Goal: Transaction & Acquisition: Purchase product/service

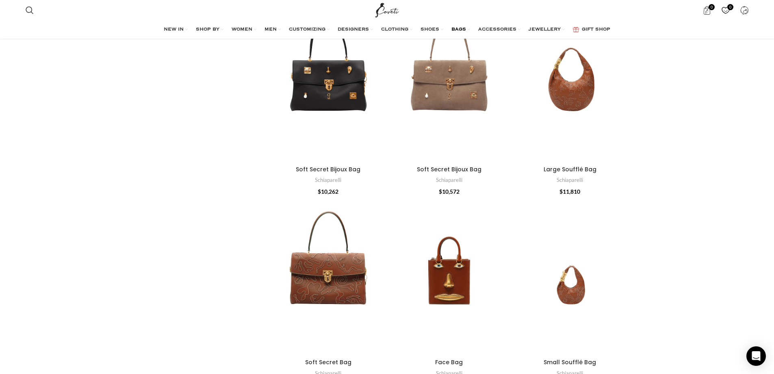
scroll to position [366, 0]
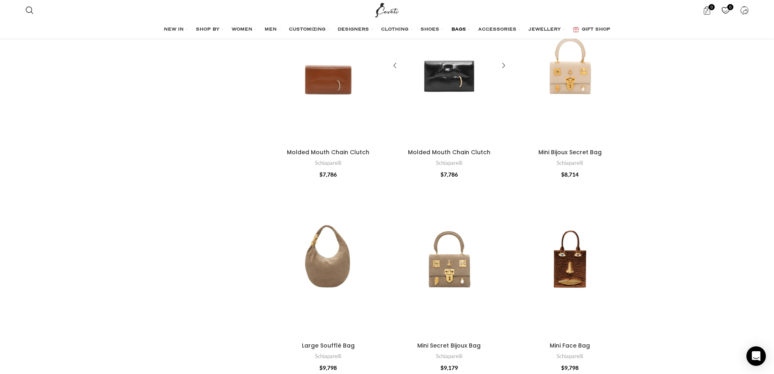
scroll to position [732, 0]
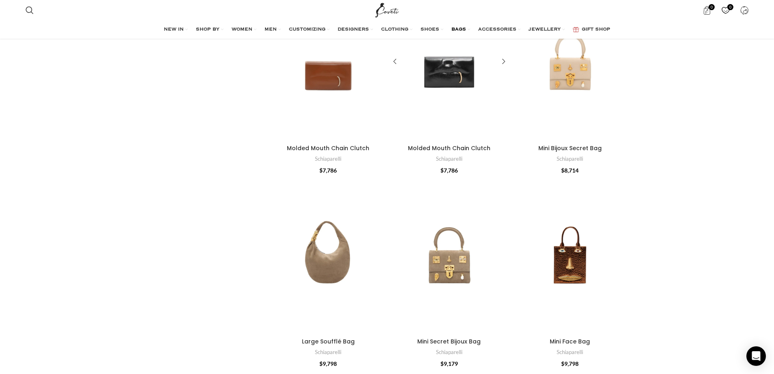
click at [446, 56] on div "Molded Mouth Chain Clutch" at bounding box center [449, 62] width 24 height 158
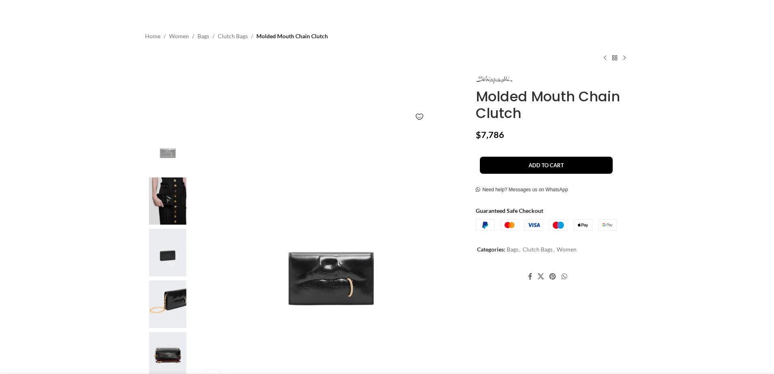
scroll to position [81, 0]
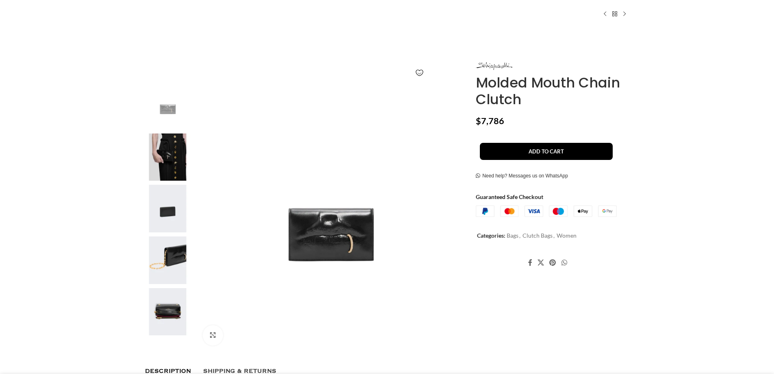
drag, startPoint x: 520, startPoint y: 100, endPoint x: 477, endPoint y: 80, distance: 46.4
click at [477, 80] on h1 "Molded Mouth Chain Clutch" at bounding box center [552, 90] width 153 height 33
copy h1 "Molded Mouth Chain Clutch"
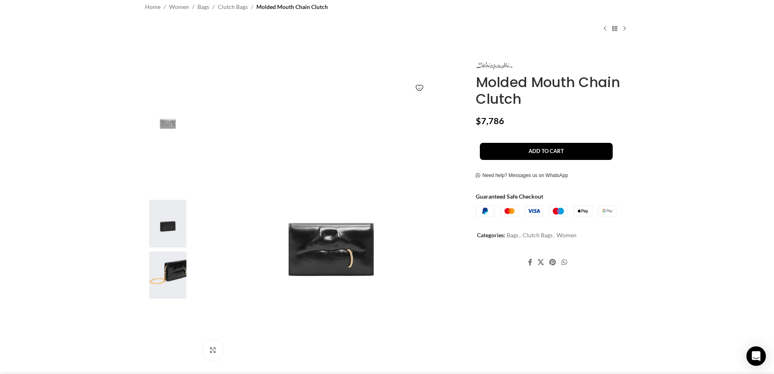
scroll to position [0, 257]
